Goal: Information Seeking & Learning: Find specific page/section

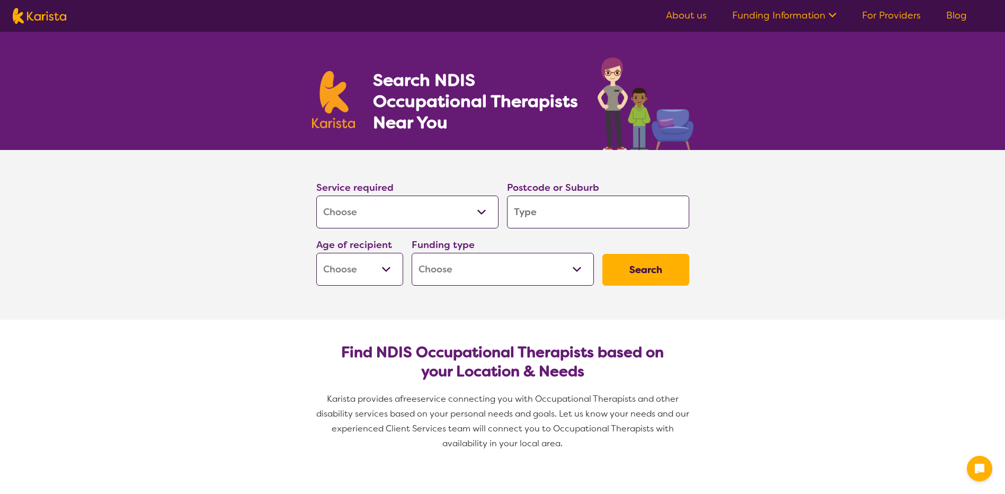
select select "[MEDICAL_DATA]"
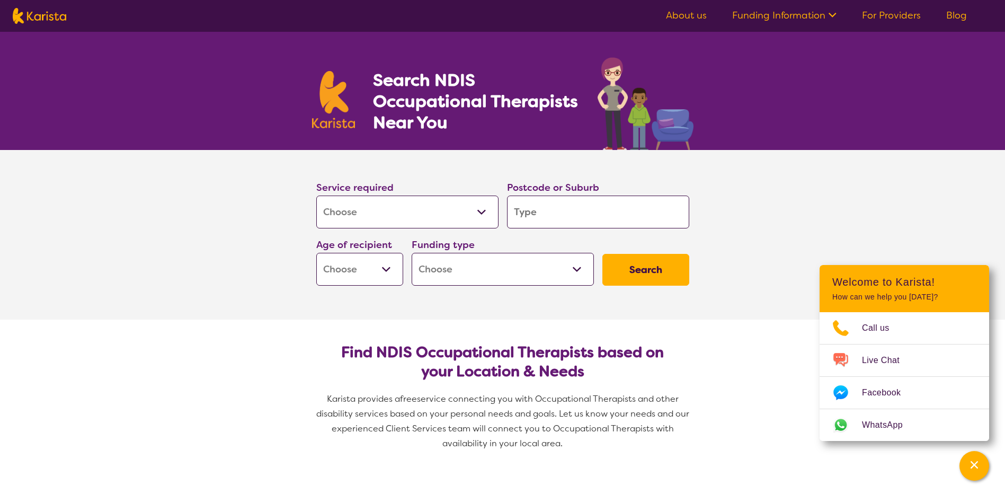
click at [465, 217] on select "Allied Health Assistant Assessment ([MEDICAL_DATA] or [MEDICAL_DATA]) Behaviour…" at bounding box center [407, 211] width 182 height 33
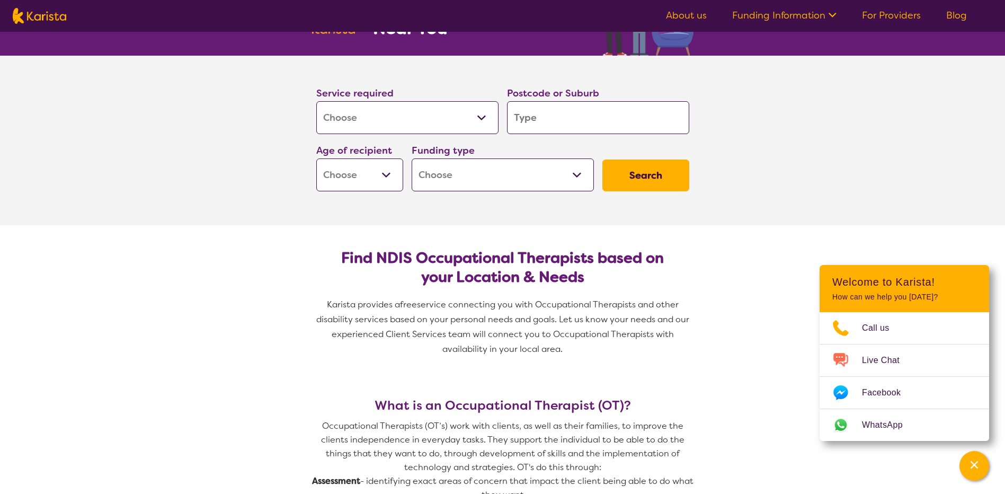
scroll to position [106, 0]
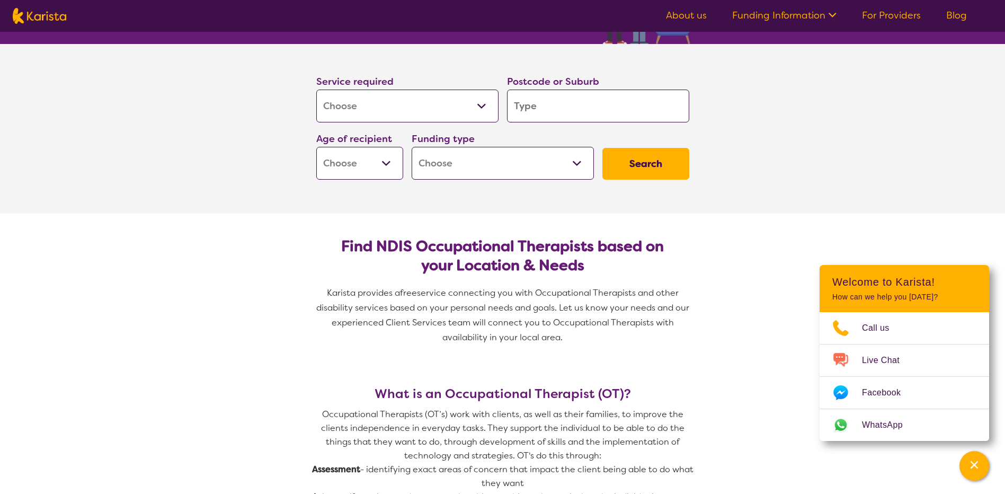
click at [399, 114] on select "Allied Health Assistant Assessment ([MEDICAL_DATA] or [MEDICAL_DATA]) Behaviour…" at bounding box center [407, 106] width 182 height 33
click at [554, 218] on section "Find NDIS Occupational Therapists based on your Location & Needs Karista provid…" at bounding box center [502, 286] width 407 height 147
click at [557, 115] on input "search" at bounding box center [598, 106] width 182 height 33
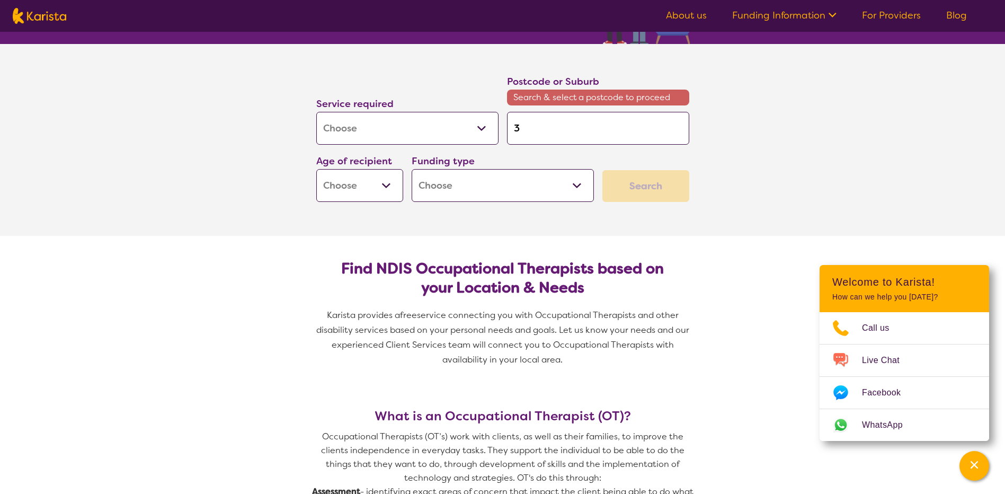
type input "3"
type input "30"
type input "300"
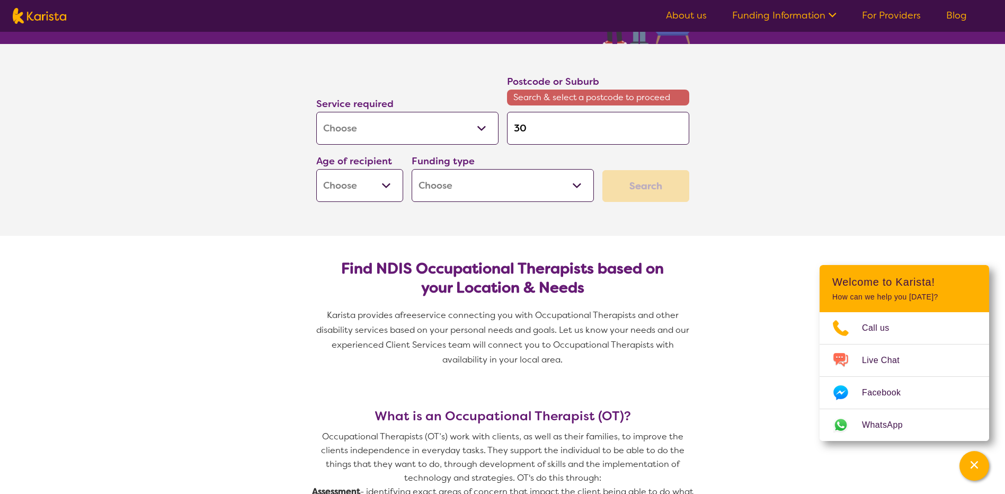
type input "300"
type input "3000"
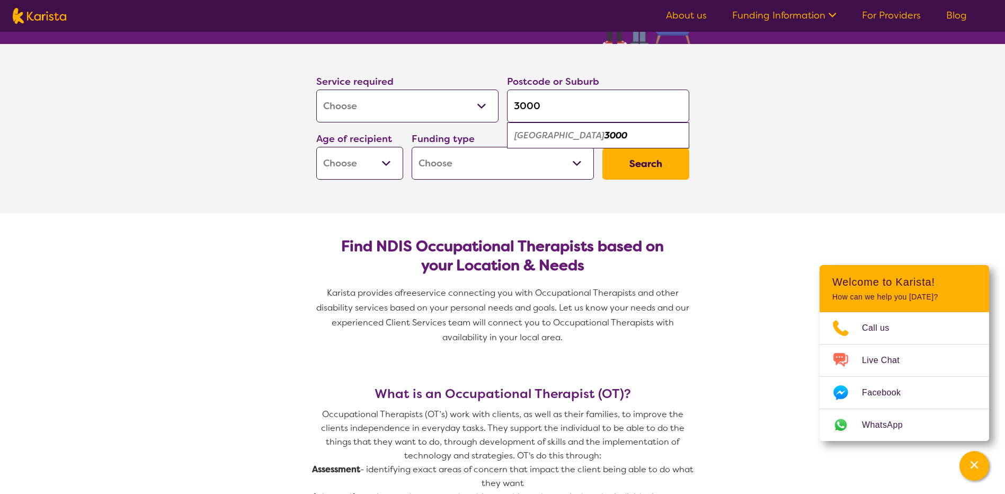
type input "3000"
click at [525, 136] on em "[GEOGRAPHIC_DATA]" at bounding box center [559, 135] width 90 height 11
click at [395, 152] on select "Early Childhood - 0 to 9 Child - 10 to 11 Adolescent - 12 to 17 Adult - 18 to 6…" at bounding box center [359, 163] width 87 height 33
select select "EC"
click at [316, 147] on select "Early Childhood - 0 to 9 Child - 10 to 11 Adolescent - 12 to 17 Adult - 18 to 6…" at bounding box center [359, 163] width 87 height 33
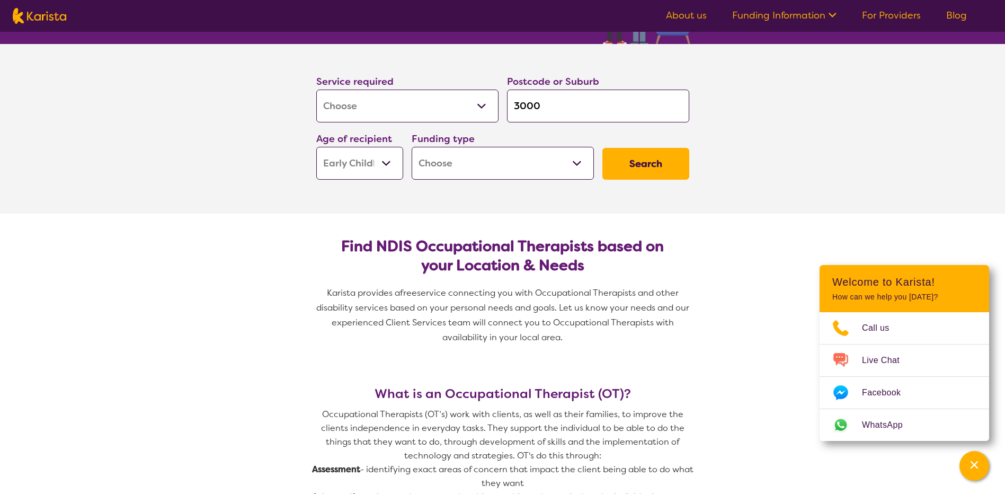
select select "EC"
click at [584, 164] on select "Home Care Package (HCP) National Disability Insurance Scheme (NDIS) I don't know" at bounding box center [502, 163] width 182 height 33
select select "i-don-t-know"
click at [411, 147] on select "Home Care Package (HCP) National Disability Insurance Scheme (NDIS) I don't know" at bounding box center [502, 163] width 182 height 33
select select "i-don-t-know"
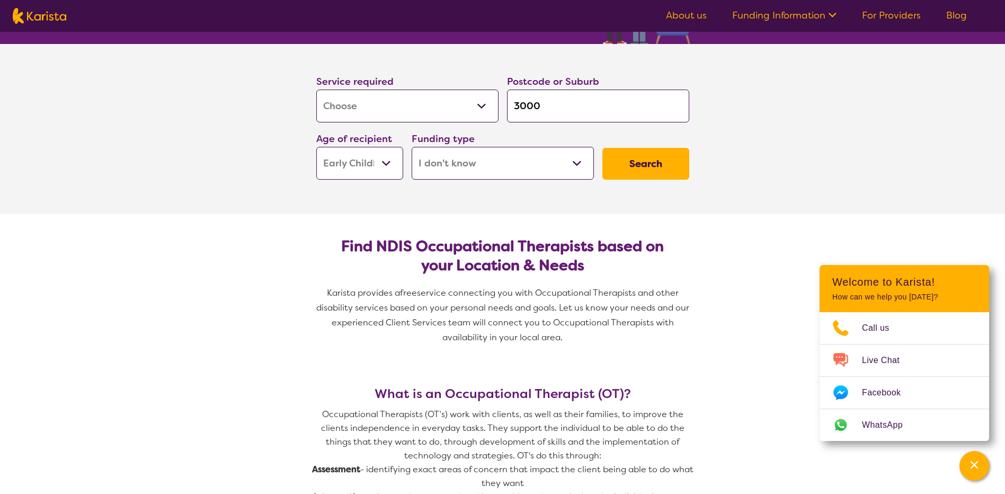
click at [644, 170] on button "Search" at bounding box center [645, 164] width 87 height 32
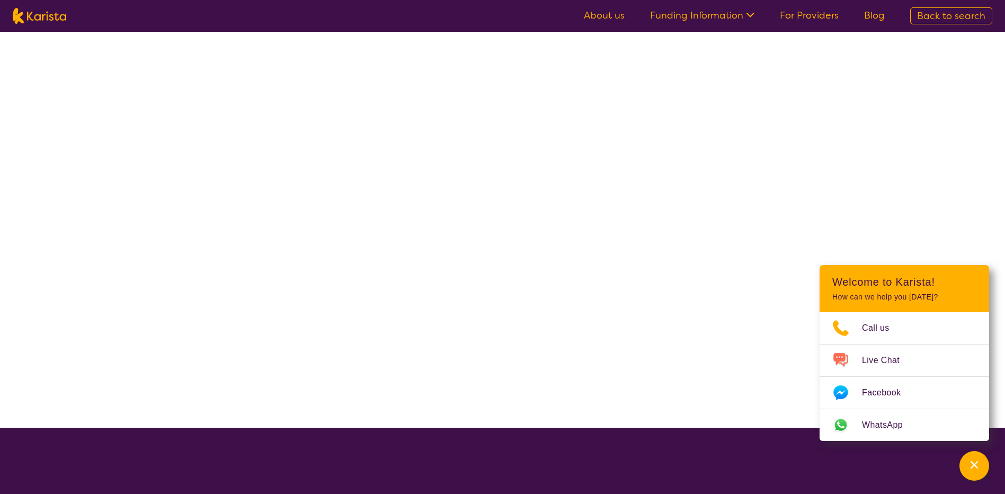
select select "[MEDICAL_DATA]"
select select "EC"
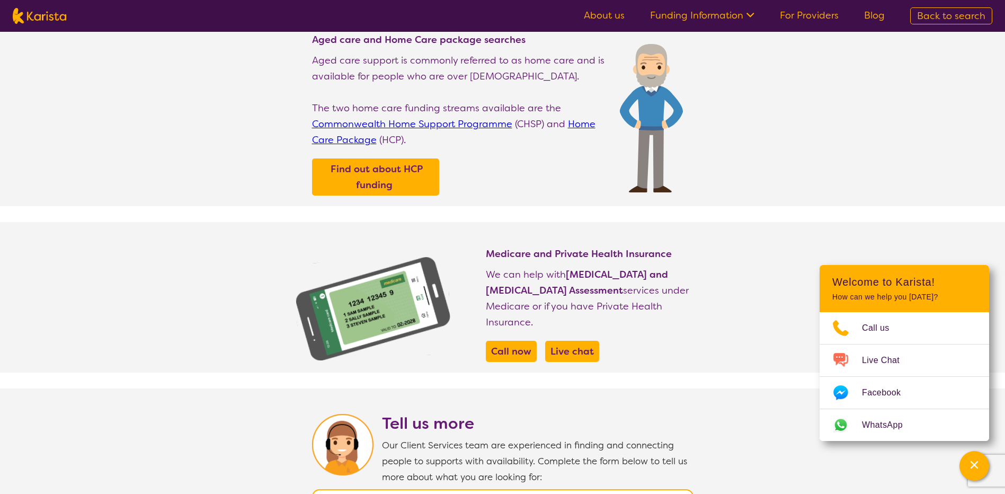
scroll to position [1076, 0]
